Goal: Task Accomplishment & Management: Use online tool/utility

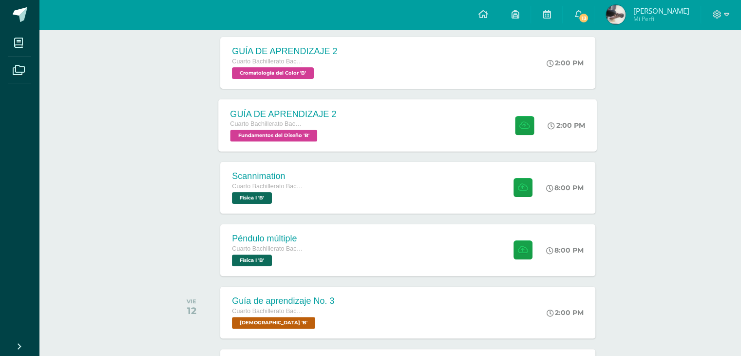
scroll to position [230, 0]
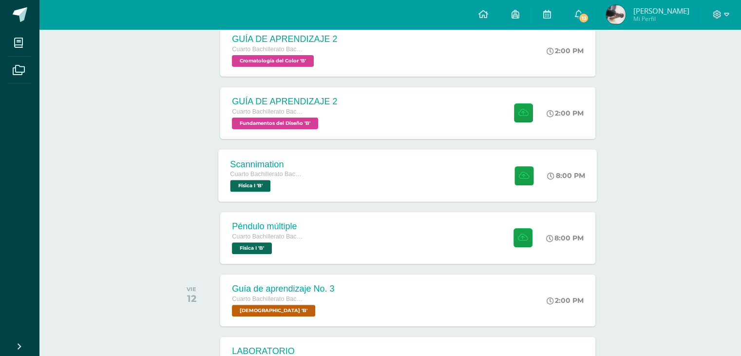
click at [405, 176] on div "Scannimation Cuarto Bachillerato Bachillerato en CCLL con Orientación en Diseño…" at bounding box center [408, 175] width 379 height 52
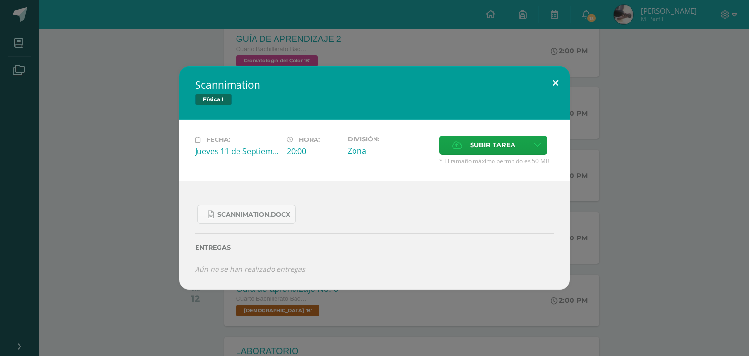
click at [551, 86] on button at bounding box center [555, 82] width 28 height 33
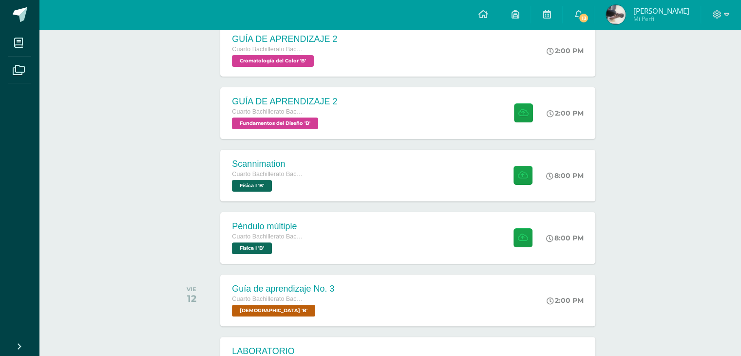
click at [597, 154] on div "Scannimation Cuarto Bachillerato Bachillerato en CCLL con Orientación en Diseño…" at bounding box center [390, 175] width 441 height 55
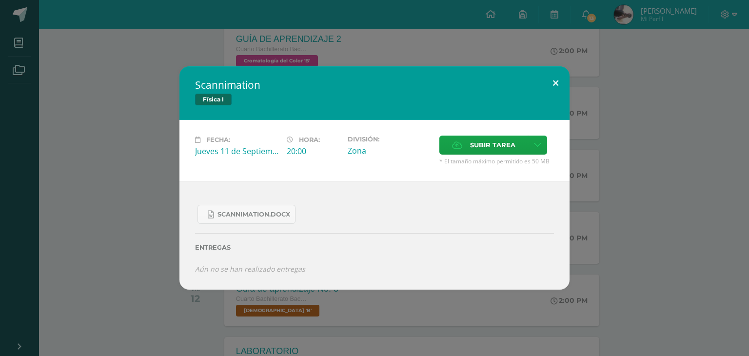
click at [557, 78] on button at bounding box center [555, 82] width 28 height 33
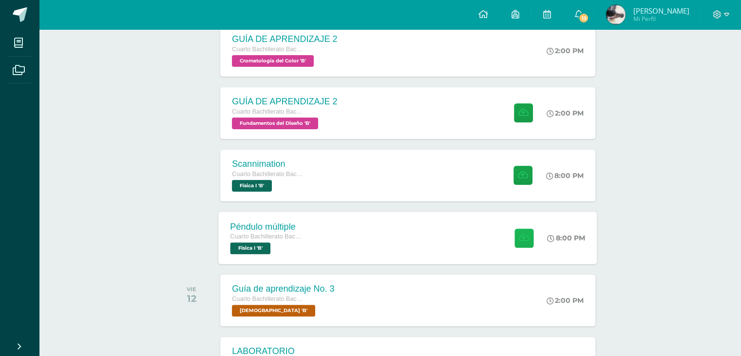
click at [523, 238] on icon at bounding box center [524, 237] width 10 height 8
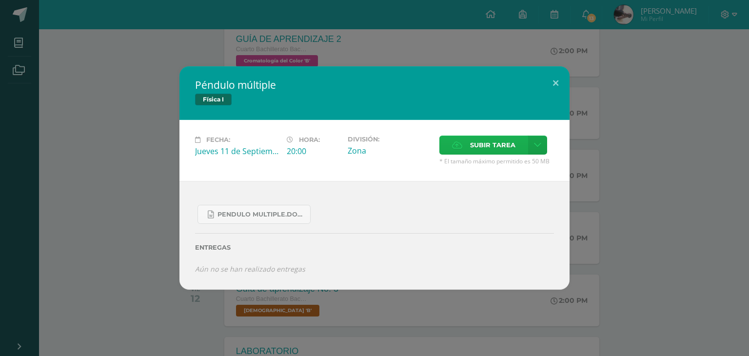
click at [489, 148] on span "Subir tarea" at bounding box center [492, 145] width 45 height 18
click at [0, 0] on input "Subir tarea" at bounding box center [0, 0] width 0 height 0
click at [551, 85] on button at bounding box center [555, 82] width 28 height 33
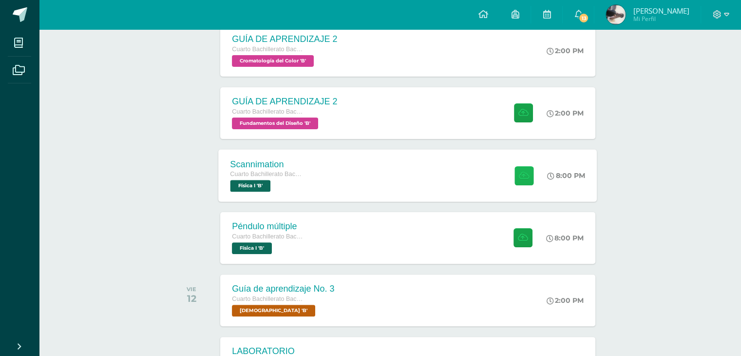
click at [529, 174] on button at bounding box center [524, 175] width 19 height 19
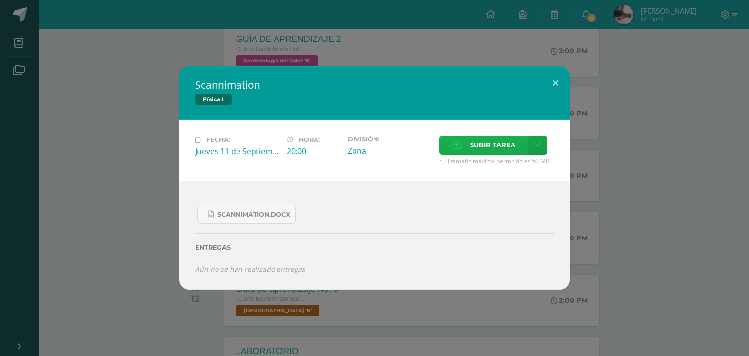
click at [499, 143] on span "Subir tarea" at bounding box center [492, 145] width 45 height 18
click at [0, 0] on input "Subir tarea" at bounding box center [0, 0] width 0 height 0
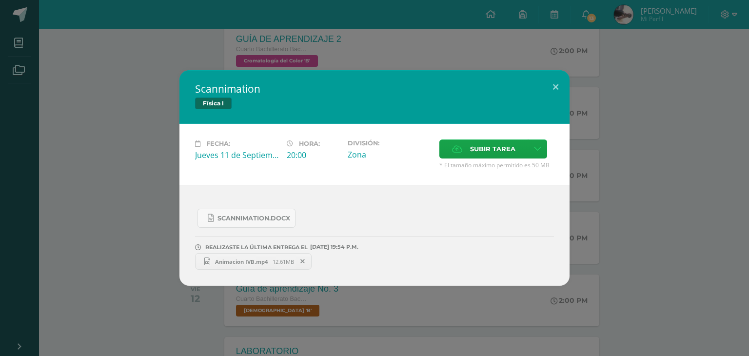
click at [277, 261] on span "12.61MB" at bounding box center [282, 261] width 21 height 7
click at [556, 86] on button at bounding box center [555, 86] width 28 height 33
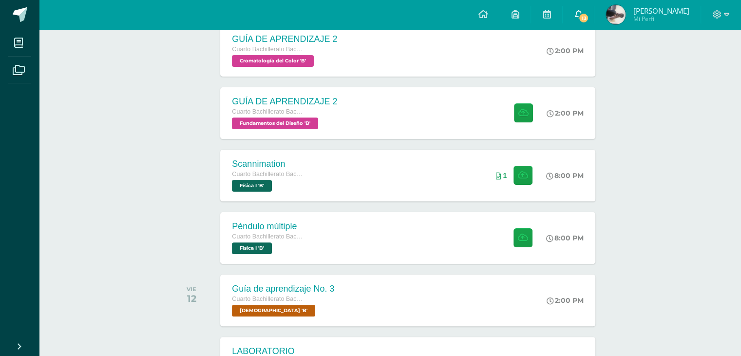
click at [594, 12] on link "13" at bounding box center [578, 14] width 31 height 29
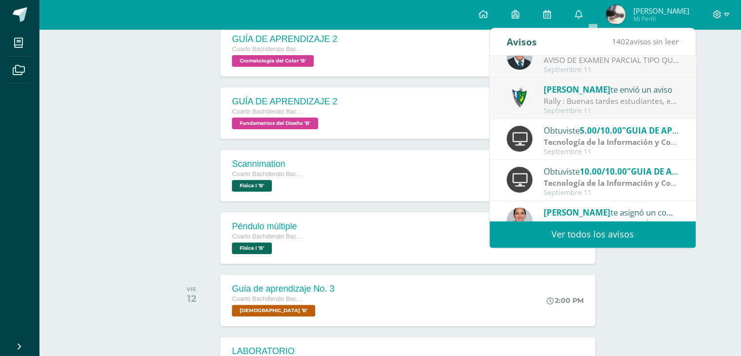
scroll to position [19, 0]
click at [639, 142] on strong "Tecnología de la Información y Comunicación (TIC)" at bounding box center [639, 141] width 190 height 11
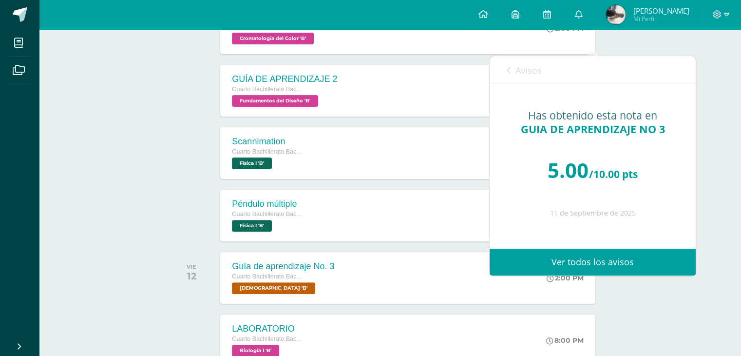
scroll to position [246, 0]
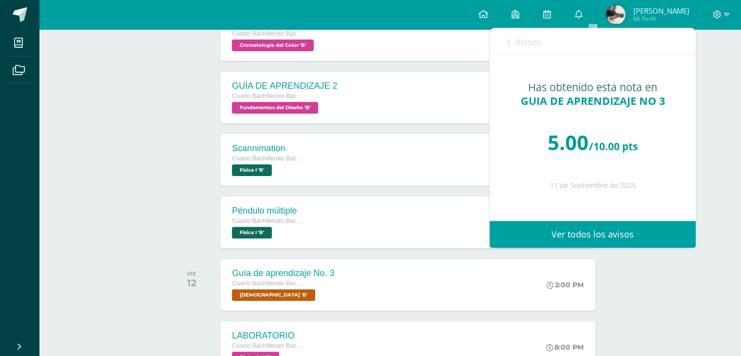
click at [520, 31] on link "Avisos" at bounding box center [524, 42] width 35 height 28
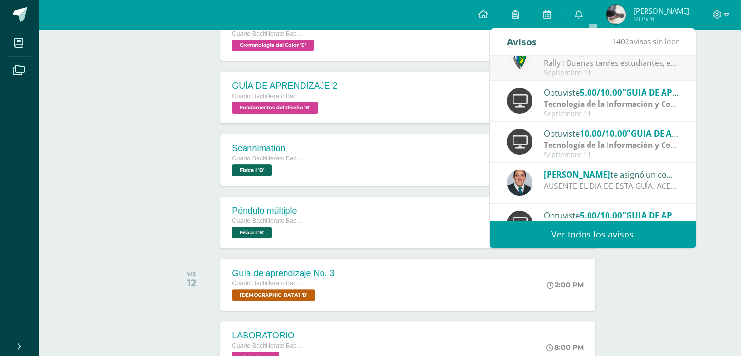
scroll to position [83, 0]
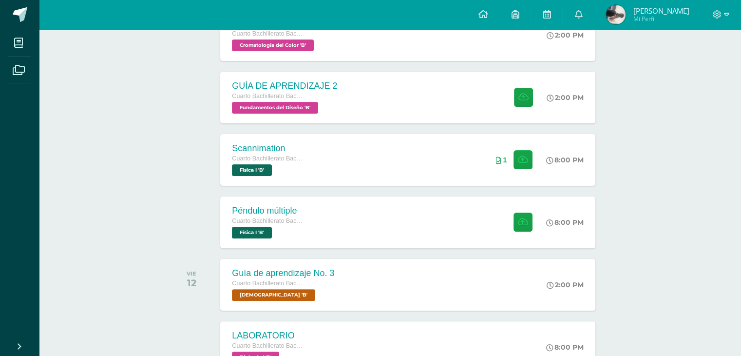
click at [520, 219] on icon at bounding box center [524, 222] width 10 height 8
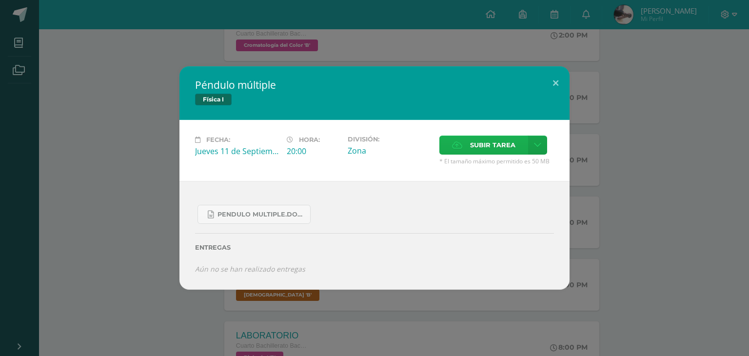
click at [491, 150] on span "Subir tarea" at bounding box center [492, 145] width 45 height 18
click at [0, 0] on input "Subir tarea" at bounding box center [0, 0] width 0 height 0
click at [468, 149] on label "Subir tarea" at bounding box center [483, 144] width 89 height 19
click at [0, 0] on input "Subir tarea" at bounding box center [0, 0] width 0 height 0
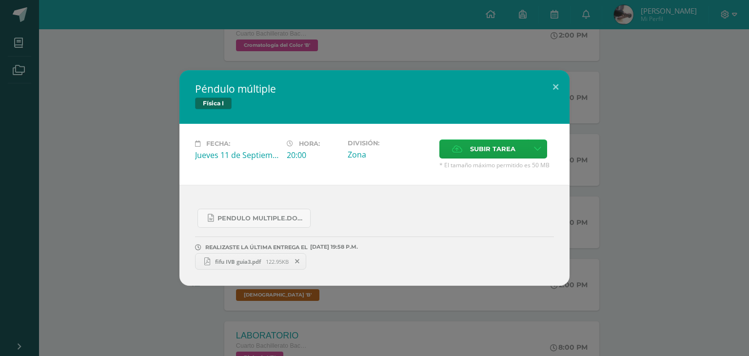
click at [265, 259] on span "fifu IVB guia3.pdf" at bounding box center [238, 261] width 56 height 7
click at [548, 82] on button at bounding box center [555, 86] width 28 height 33
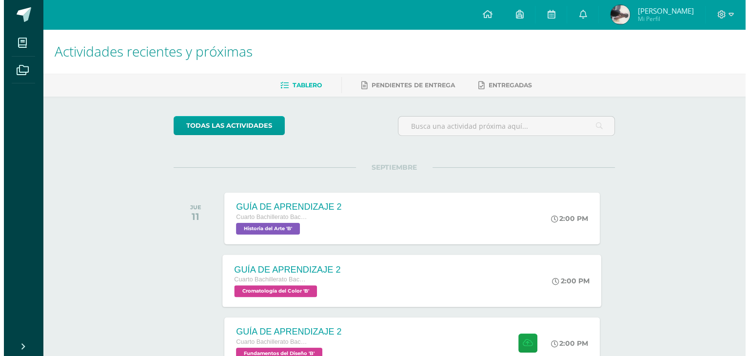
scroll to position [101, 0]
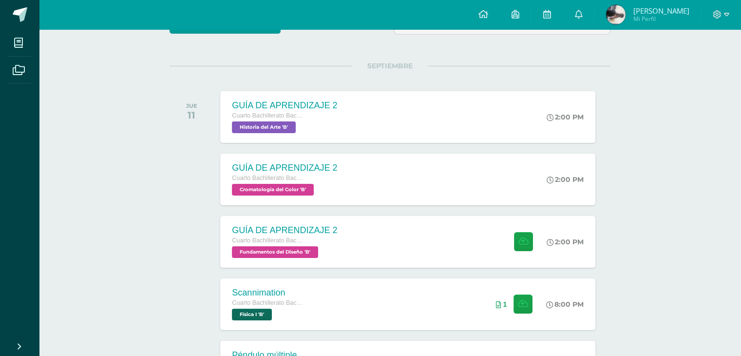
click at [419, 277] on div "Scannimation Cuarto Bachillerato Bachillerato en CCLL con Orientación en Diseño…" at bounding box center [390, 304] width 441 height 55
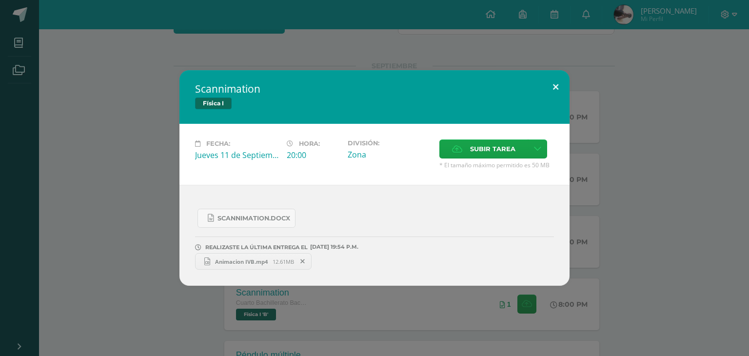
click at [557, 79] on button at bounding box center [555, 86] width 28 height 33
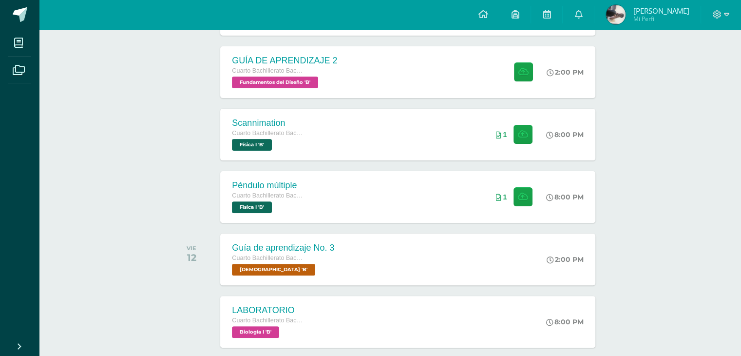
scroll to position [272, 0]
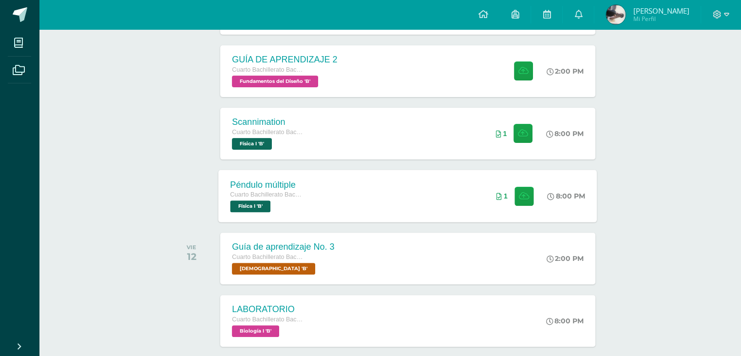
click at [461, 210] on div "Péndulo múltiple Cuarto Bachillerato Bachillerato en CCLL con Orientación en Di…" at bounding box center [408, 196] width 379 height 52
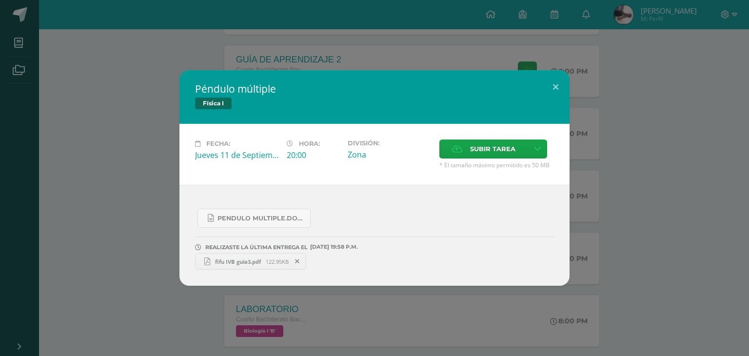
click at [709, 214] on div "Péndulo múltiple Física I Fecha: [DATE] Hora: 20:00 División: Zona" at bounding box center [374, 177] width 741 height 215
